Goal: Navigation & Orientation: Find specific page/section

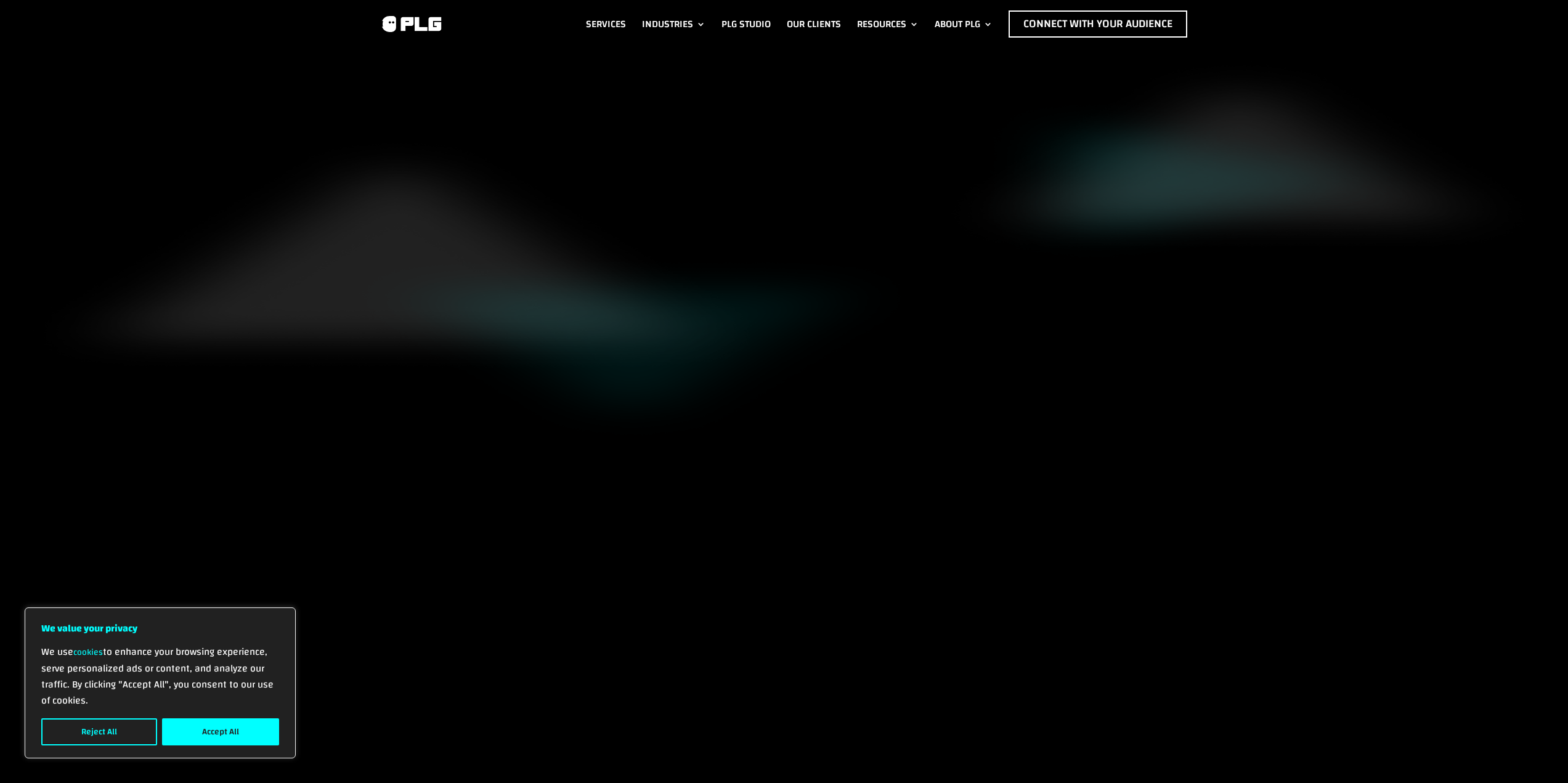
click at [215, 722] on button "Accept All" at bounding box center [220, 732] width 117 height 27
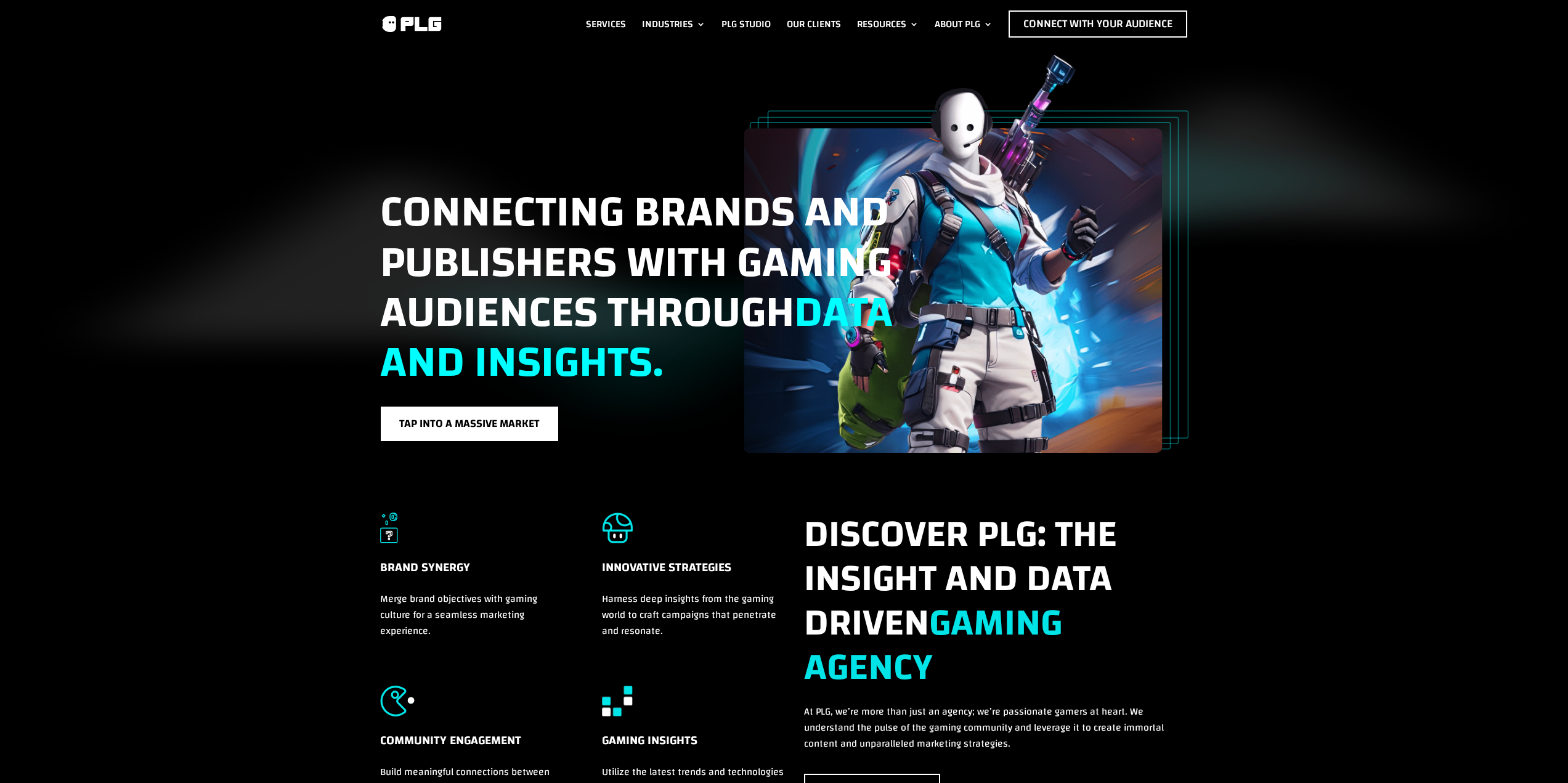
click at [653, 21] on link "Industries" at bounding box center [673, 24] width 63 height 27
click at [698, 25] on link "Industries" at bounding box center [673, 24] width 63 height 27
click at [894, 27] on link "Resources" at bounding box center [888, 24] width 61 height 27
click at [799, 19] on link "Our Clients" at bounding box center [814, 24] width 55 height 27
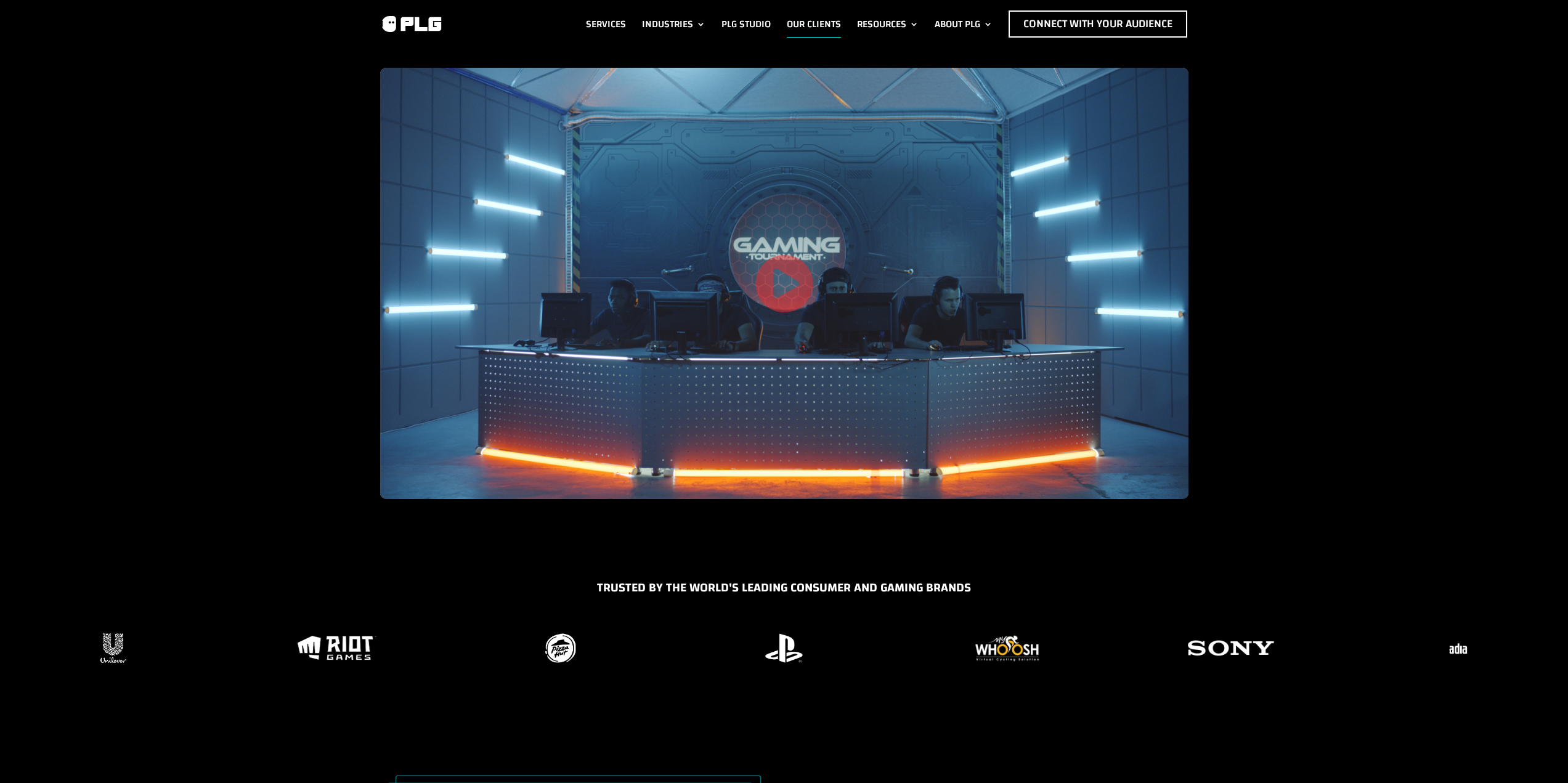
click at [673, 22] on link "Industries" at bounding box center [673, 24] width 63 height 27
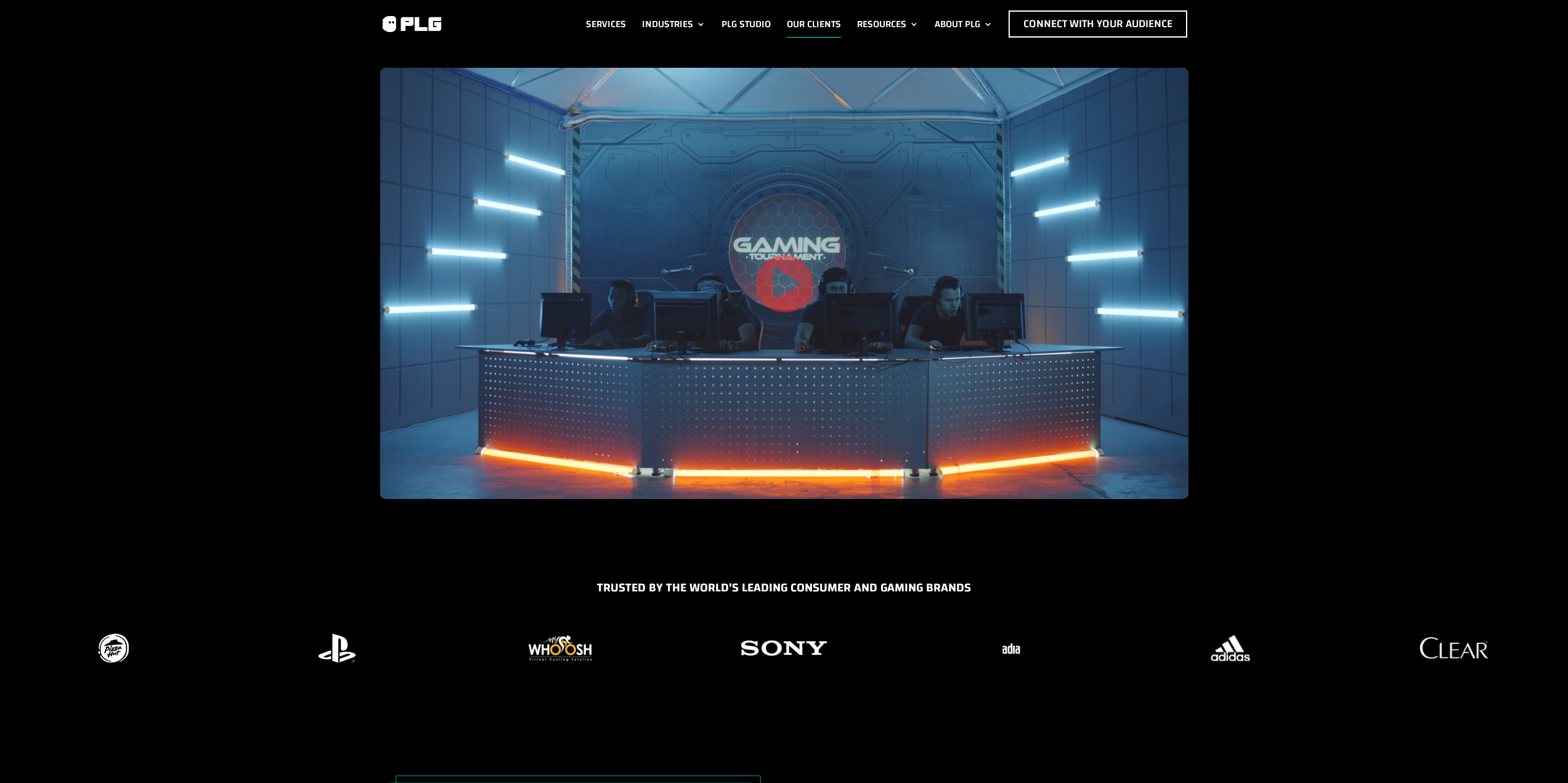
click at [702, 26] on link "Industries" at bounding box center [673, 24] width 63 height 27
click at [679, 24] on link "Industries" at bounding box center [673, 24] width 63 height 27
click at [860, 23] on link "Resources" at bounding box center [888, 24] width 61 height 27
click at [412, 10] on div at bounding box center [420, 24] width 81 height 27
click at [420, 10] on div at bounding box center [420, 24] width 81 height 27
